Goal: Use online tool/utility: Utilize a website feature to perform a specific function

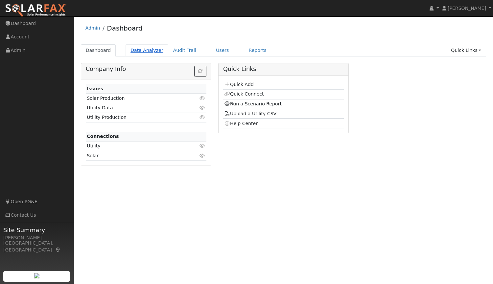
click at [146, 48] on link "Data Analyzer" at bounding box center [146, 50] width 43 height 12
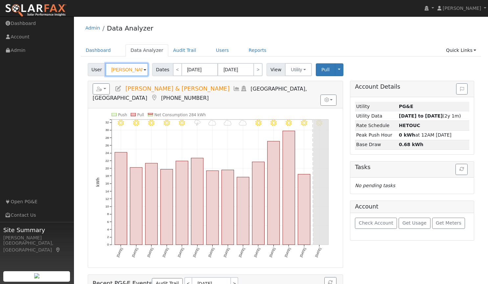
click at [134, 70] on input "[PERSON_NAME] & [PERSON_NAME]" at bounding box center [126, 69] width 43 height 13
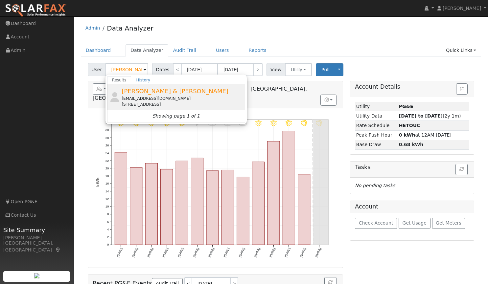
click at [130, 92] on span "[PERSON_NAME] & [PERSON_NAME]" at bounding box center [175, 91] width 107 height 7
type input "Kevin & Quay Dodd"
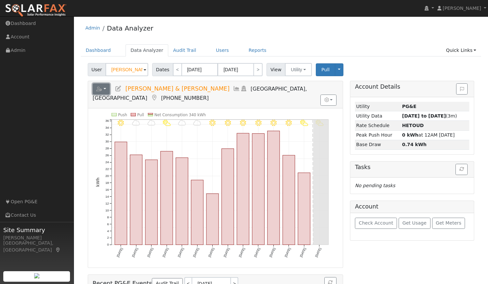
click at [107, 89] on button "button" at bounding box center [101, 88] width 17 height 11
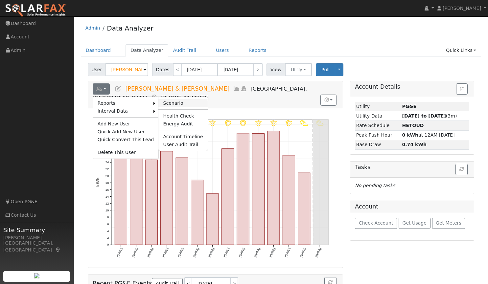
click at [165, 105] on link "Scenario" at bounding box center [182, 103] width 49 height 8
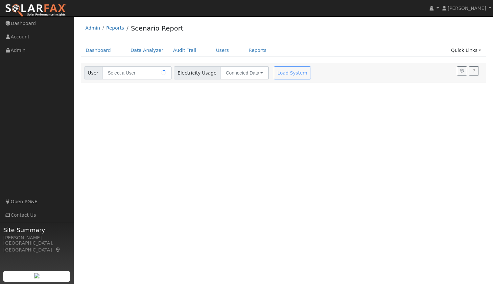
type input "Kevin & Quay Dodd"
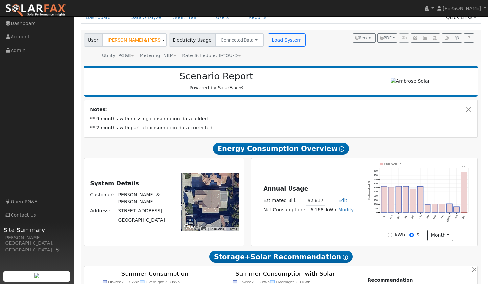
scroll to position [33, 0]
type input "14204"
